Goal: Task Accomplishment & Management: Use online tool/utility

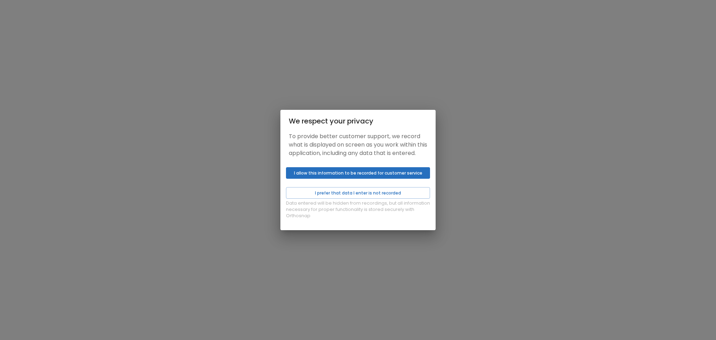
click at [353, 174] on button "I allow this information to be recorded for customer service" at bounding box center [358, 173] width 144 height 12
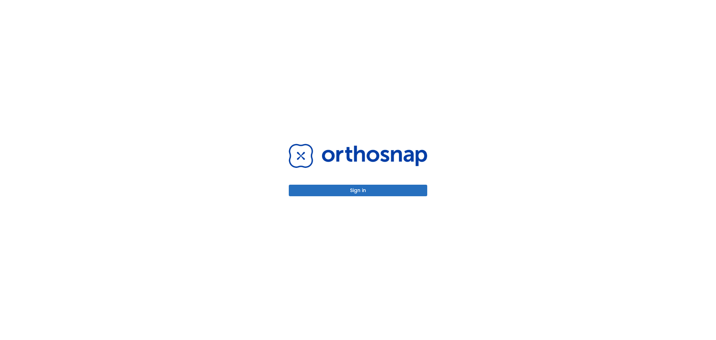
click at [349, 195] on button "Sign in" at bounding box center [358, 191] width 138 height 12
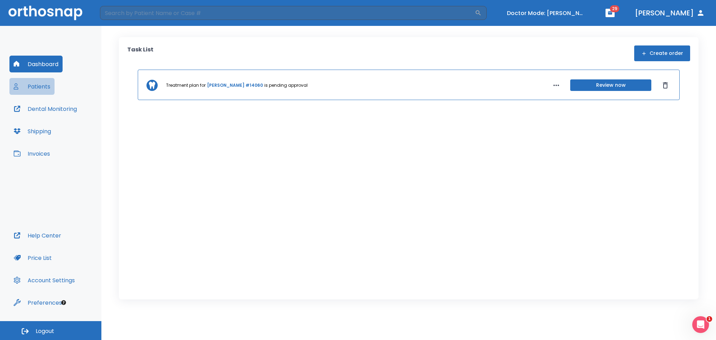
click at [32, 85] on button "Patients" at bounding box center [31, 86] width 45 height 17
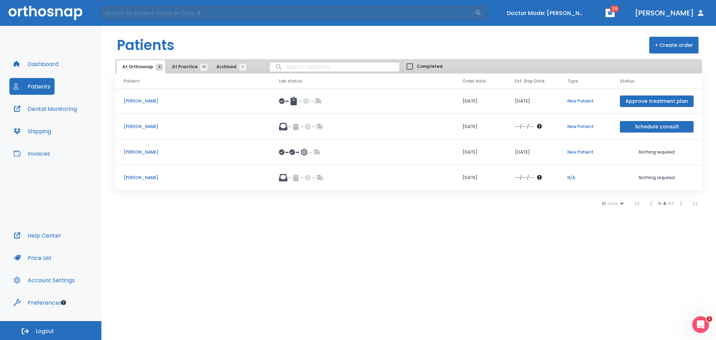
click at [176, 70] on span "At Practice 13" at bounding box center [188, 67] width 32 height 6
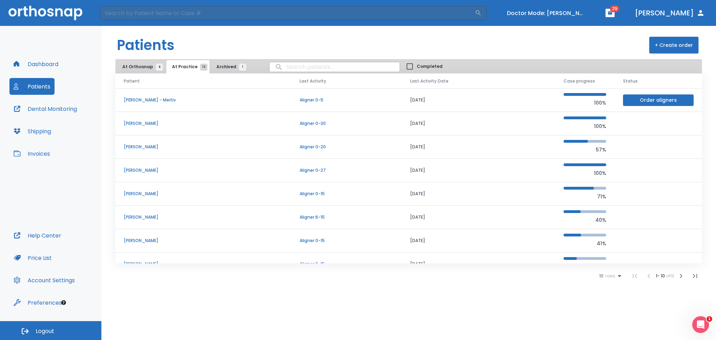
click at [131, 217] on p "Alexey Sidorov" at bounding box center [203, 217] width 159 height 6
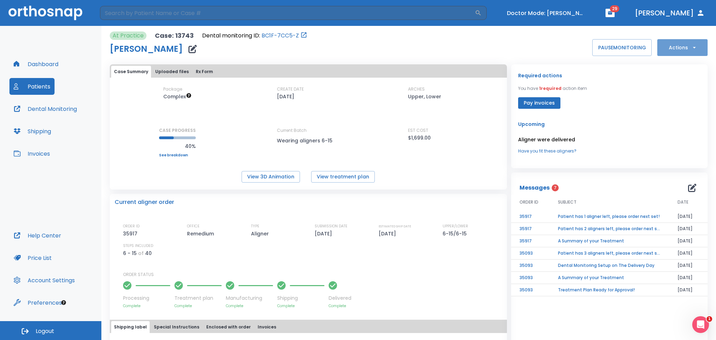
click at [681, 50] on button "Actions" at bounding box center [682, 47] width 50 height 17
click at [680, 103] on p "Order Next Aligners" at bounding box center [677, 102] width 39 height 6
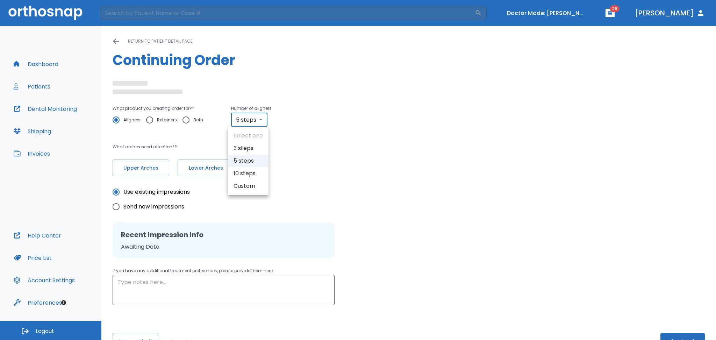
click at [240, 123] on body "​ Doctor Mode: Tamara Levit 29 Dr. Castellanos Dashboard Patients Dental Monito…" at bounding box center [358, 170] width 716 height 340
click at [247, 169] on div "Select one 3 steps 5 steps 10 steps Custom" at bounding box center [358, 170] width 716 height 340
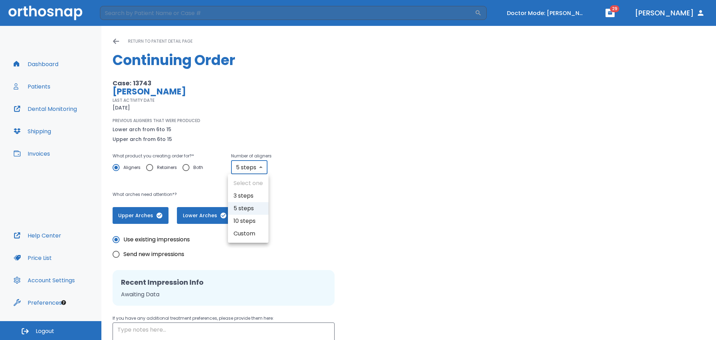
click at [391, 247] on div at bounding box center [358, 170] width 716 height 340
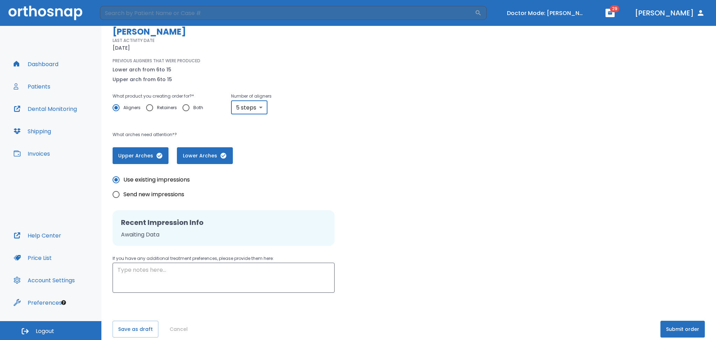
scroll to position [68, 0]
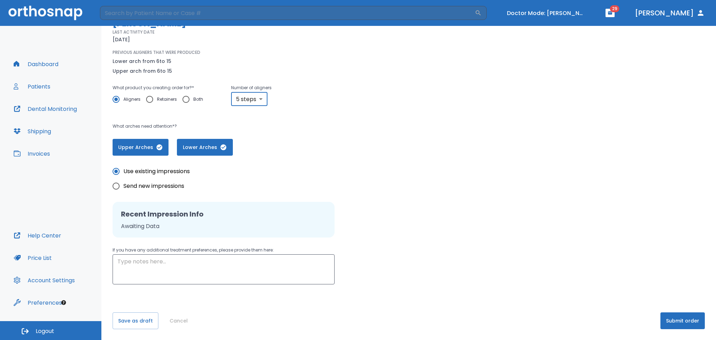
click at [683, 323] on button "Submit order" at bounding box center [682, 320] width 44 height 17
click at [244, 100] on body "​ Doctor Mode: Tamara Levit 29 Dr. Castellanos Dashboard Patients Dental Monito…" at bounding box center [358, 170] width 716 height 340
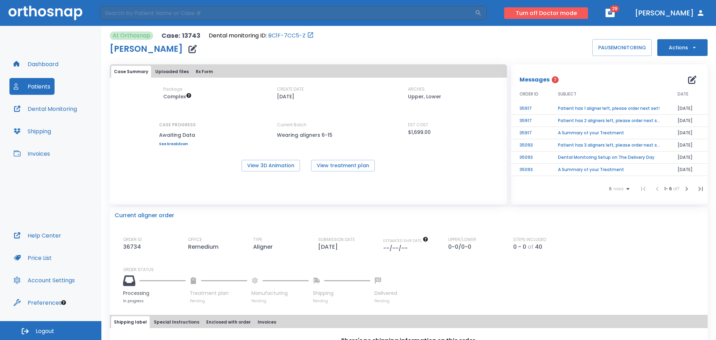
click at [580, 10] on button "Turn off Doctor mode" at bounding box center [546, 13] width 84 height 12
